Goal: Navigation & Orientation: Find specific page/section

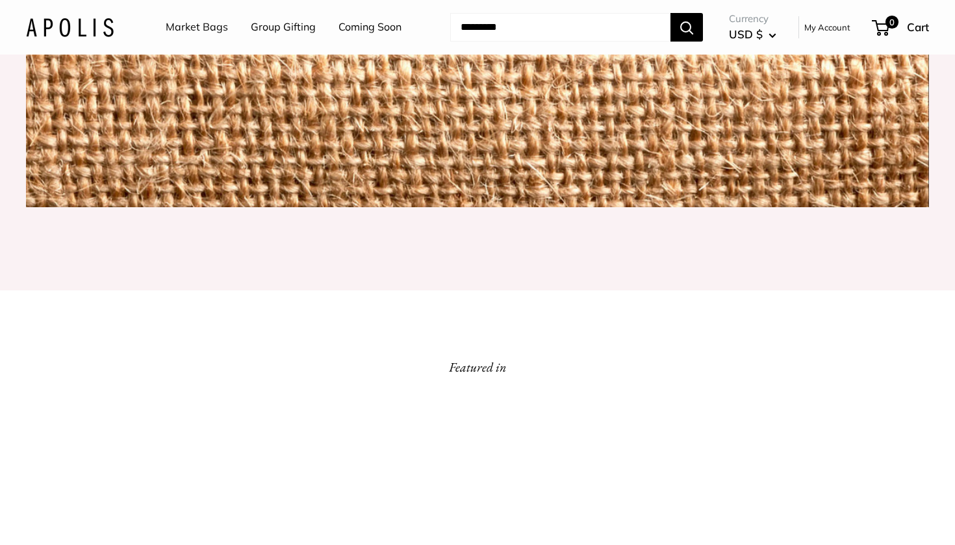
scroll to position [1910, 0]
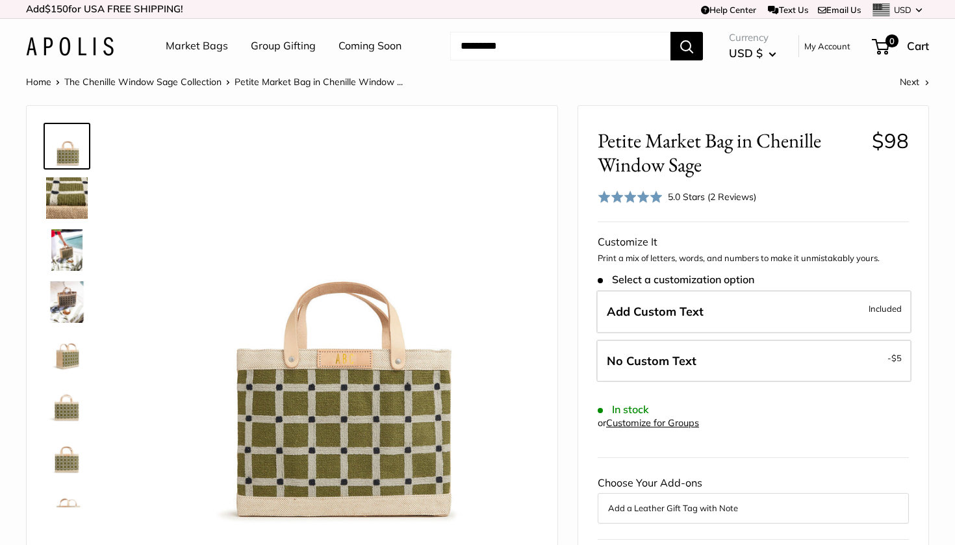
click at [70, 247] on img at bounding box center [67, 250] width 42 height 42
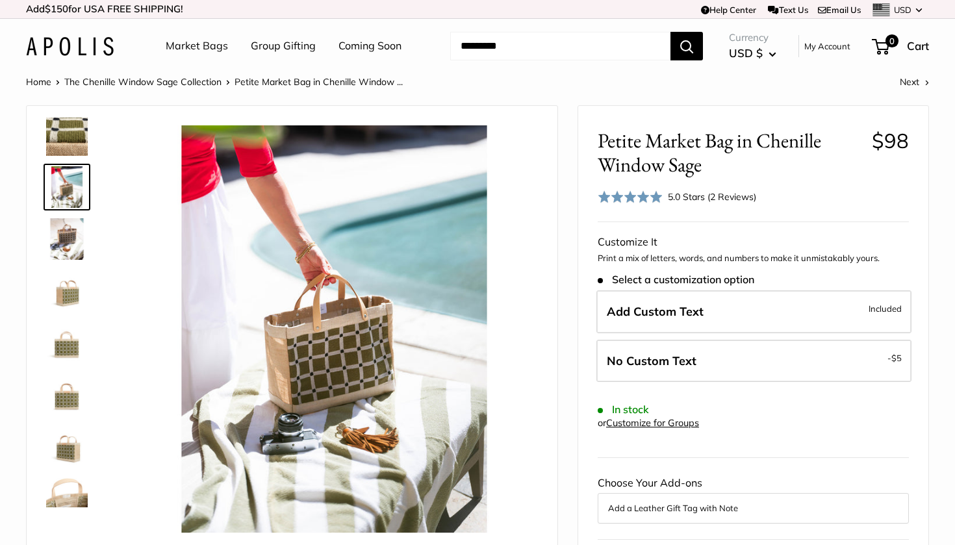
click at [69, 294] on img at bounding box center [67, 291] width 42 height 42
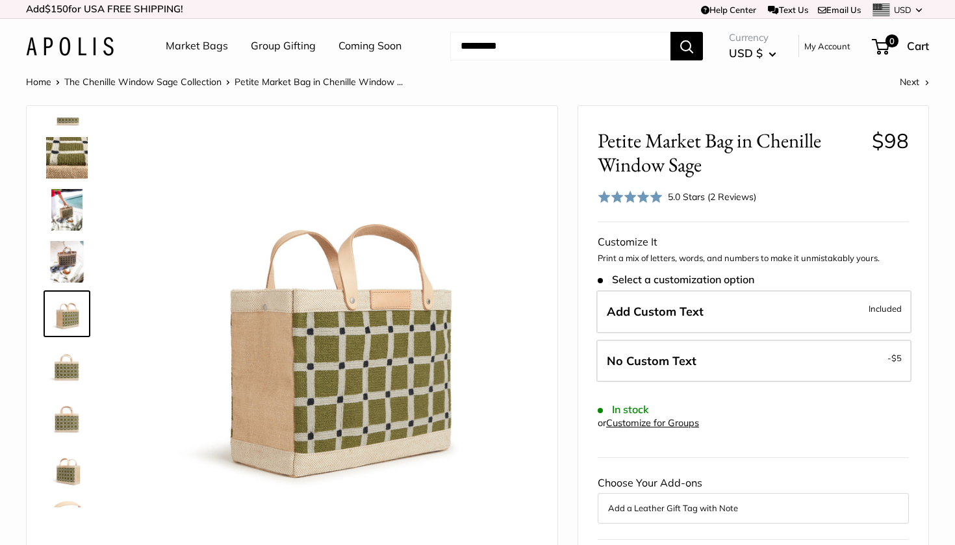
click at [64, 353] on img at bounding box center [67, 366] width 42 height 42
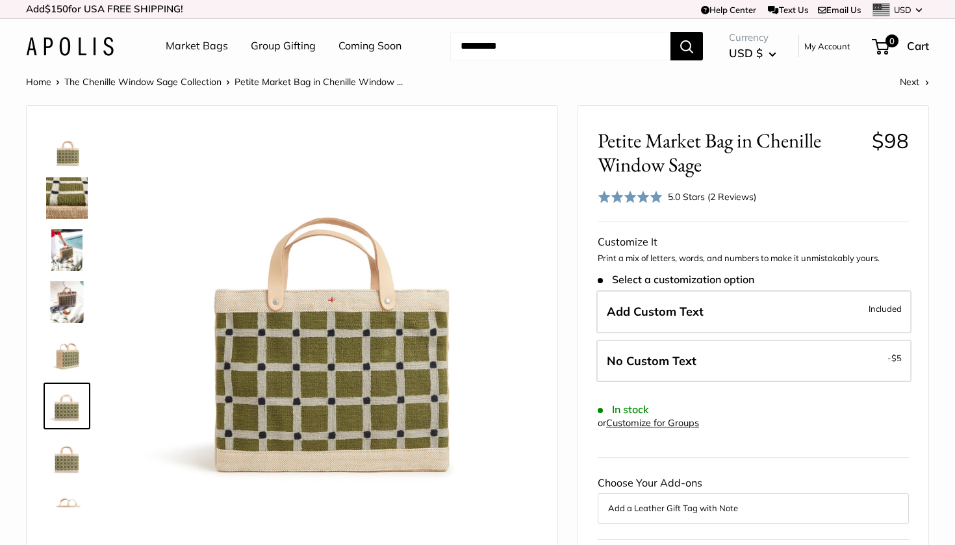
scroll to position [0, 0]
click at [66, 261] on img at bounding box center [67, 250] width 42 height 42
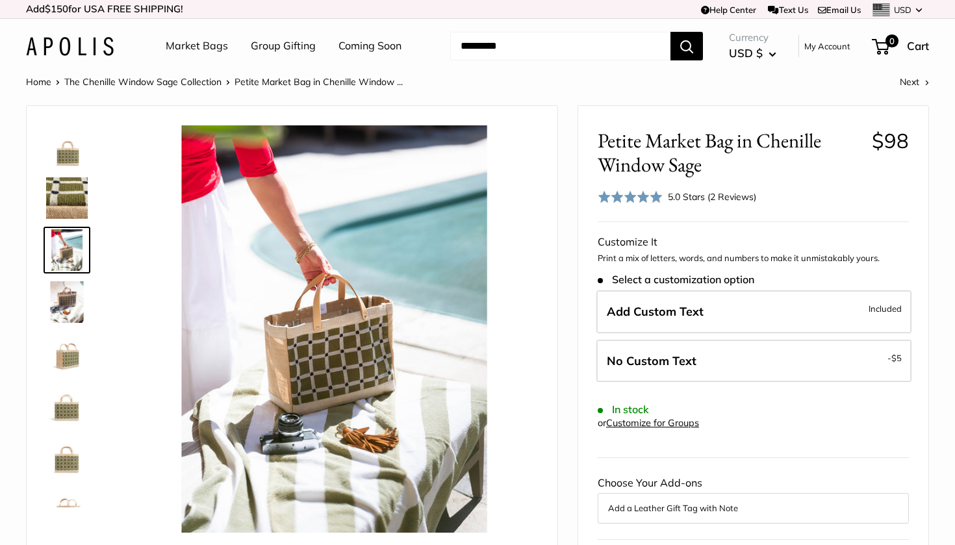
click at [69, 370] on img at bounding box center [67, 354] width 42 height 42
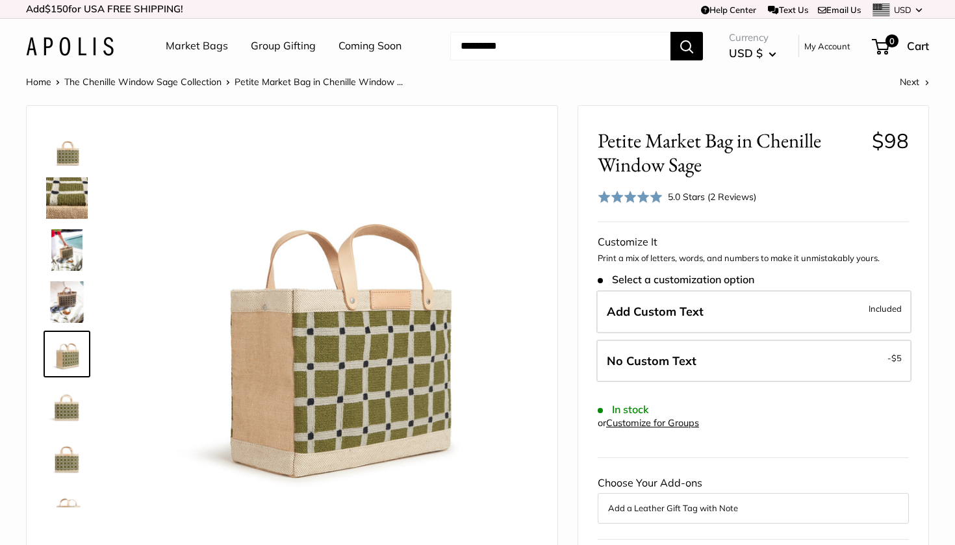
click at [66, 134] on img at bounding box center [67, 146] width 42 height 42
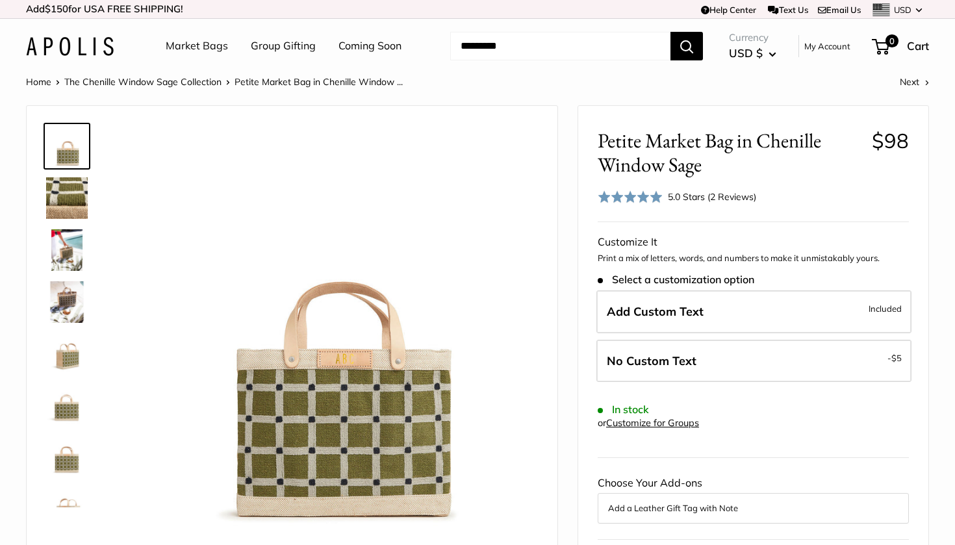
click at [60, 202] on img at bounding box center [67, 198] width 42 height 42
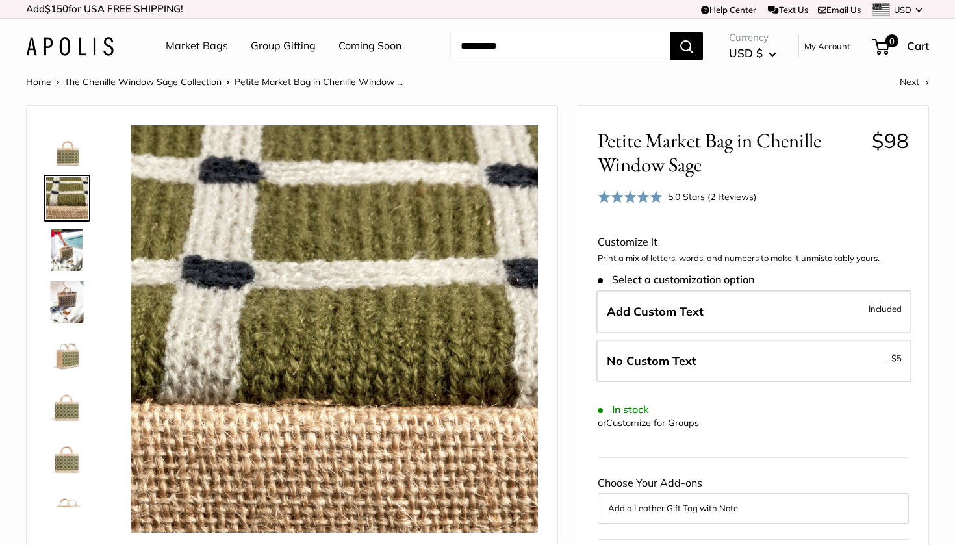
click at [62, 256] on img at bounding box center [67, 250] width 42 height 42
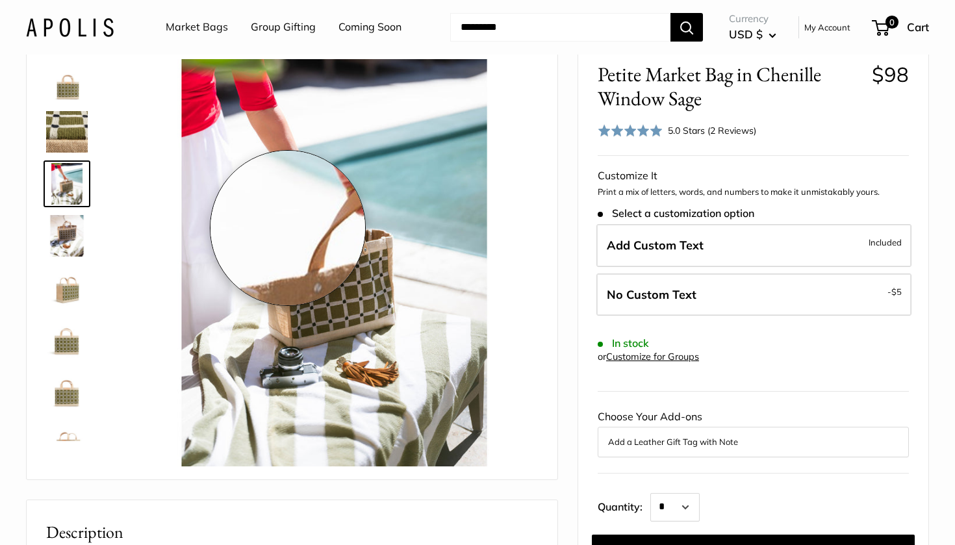
scroll to position [66, 0]
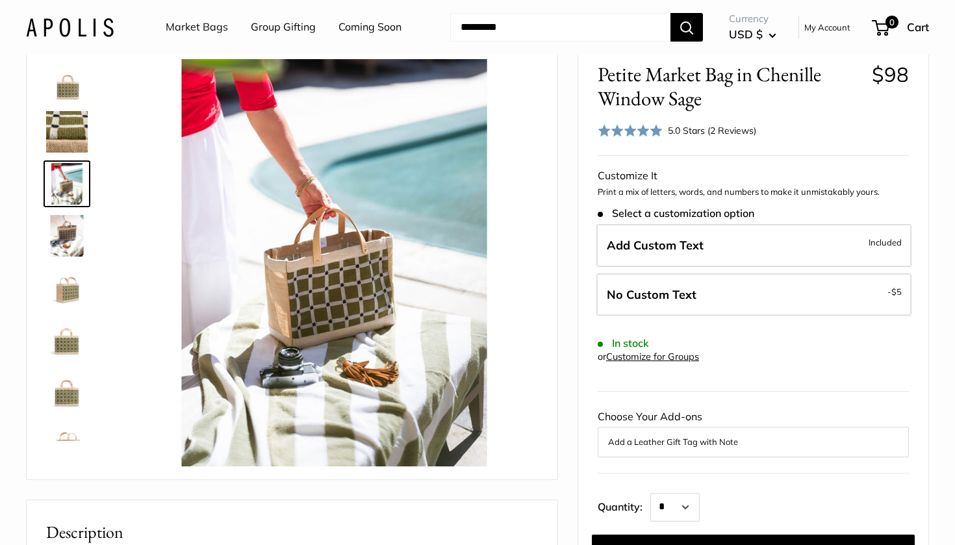
click at [61, 236] on img at bounding box center [67, 236] width 42 height 42
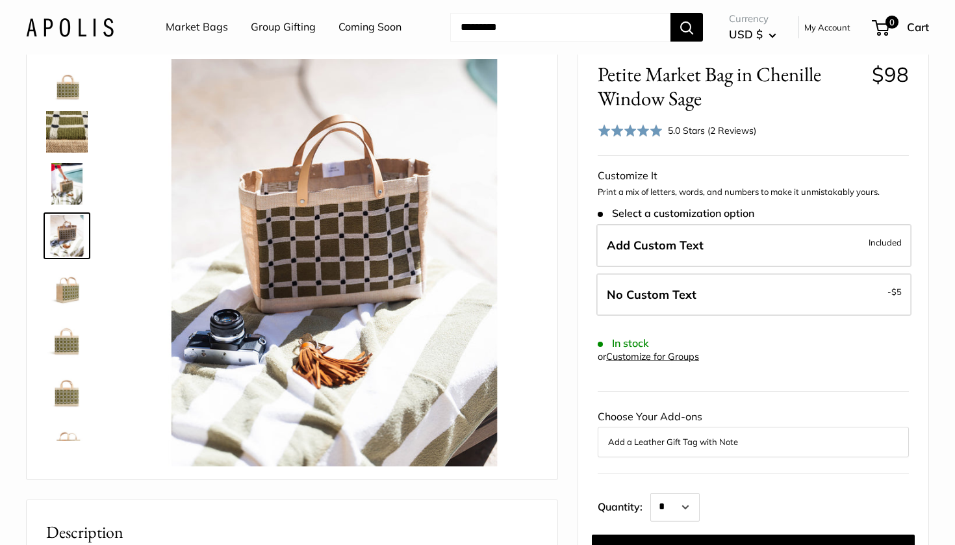
click at [68, 287] on img at bounding box center [67, 288] width 42 height 42
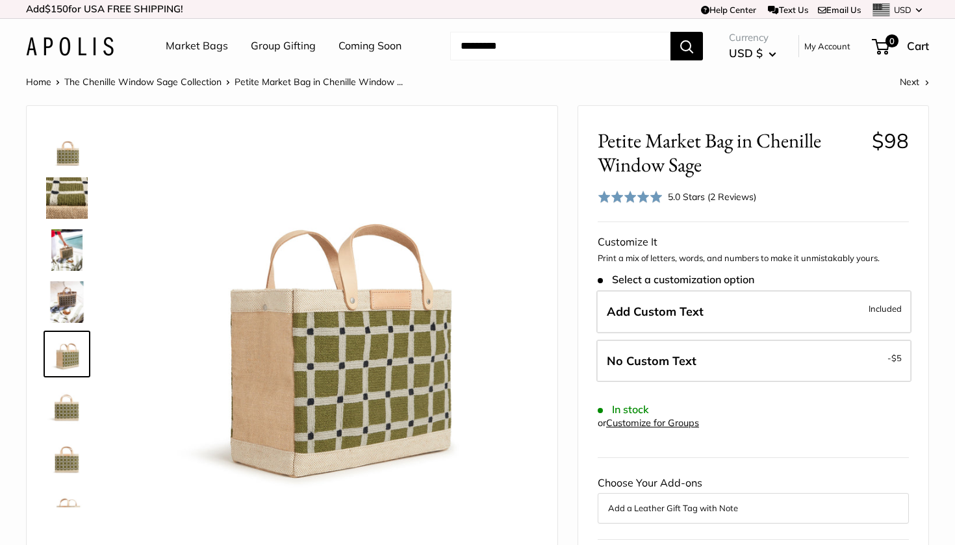
scroll to position [0, 0]
click at [760, 62] on button "USD $" at bounding box center [752, 53] width 47 height 21
click at [773, 132] on button "EUR €" at bounding box center [786, 143] width 119 height 22
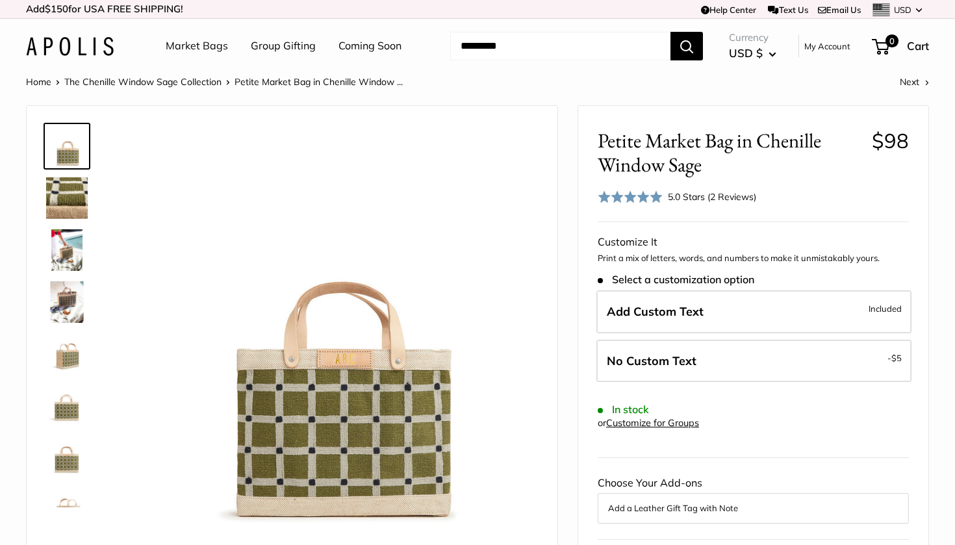
click at [63, 46] on img at bounding box center [70, 46] width 88 height 19
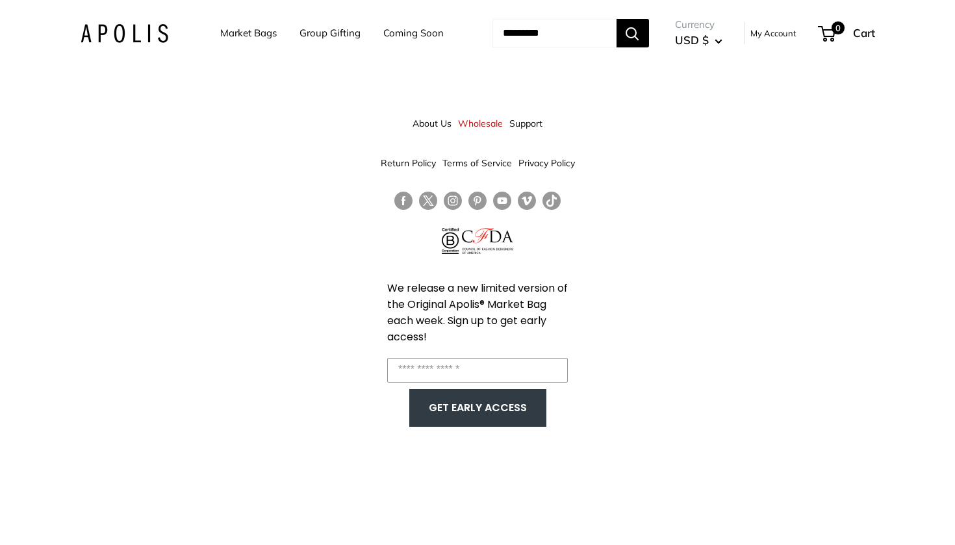
click at [323, 32] on link "Group Gifting" at bounding box center [329, 33] width 61 height 18
click at [122, 31] on img at bounding box center [125, 33] width 88 height 19
